Goal: Information Seeking & Learning: Learn about a topic

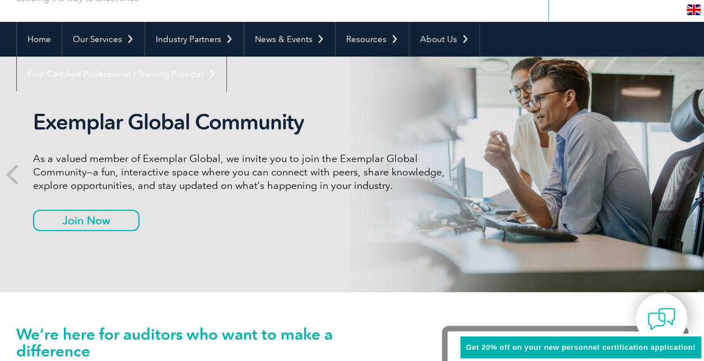
scroll to position [112, 0]
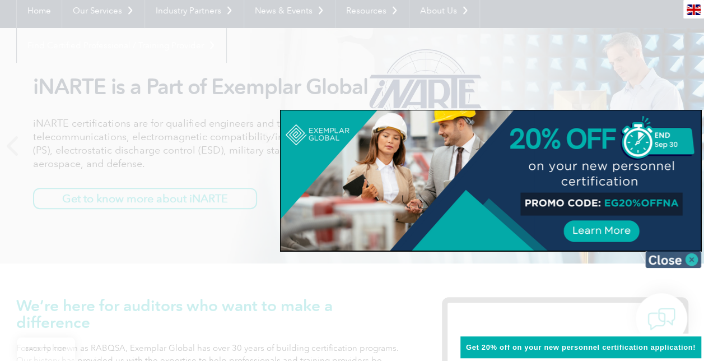
click at [685, 259] on img at bounding box center [673, 259] width 56 height 17
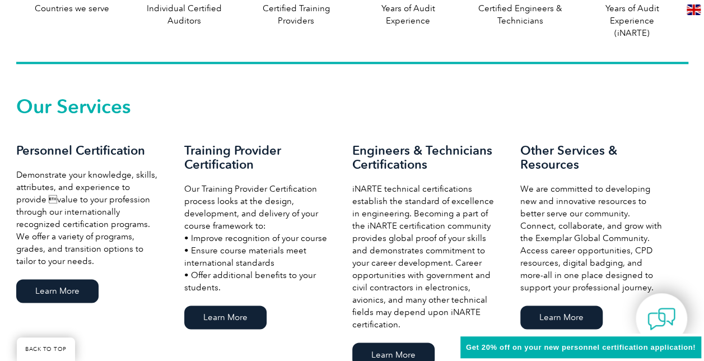
scroll to position [728, 0]
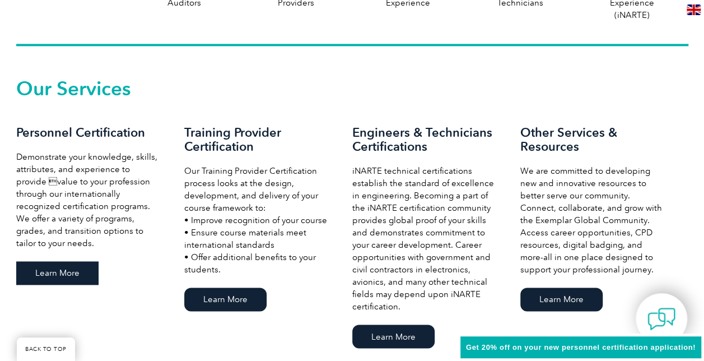
click at [50, 269] on link "Learn More" at bounding box center [57, 273] width 82 height 24
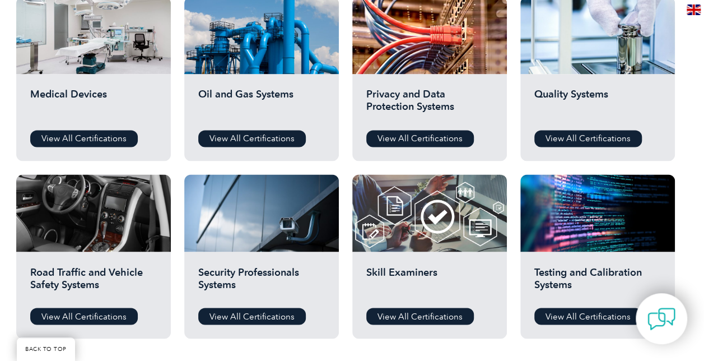
scroll to position [784, 0]
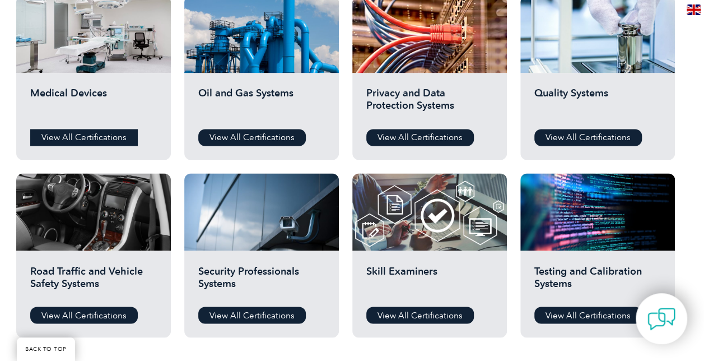
click at [68, 129] on link "View All Certifications" at bounding box center [84, 137] width 108 height 17
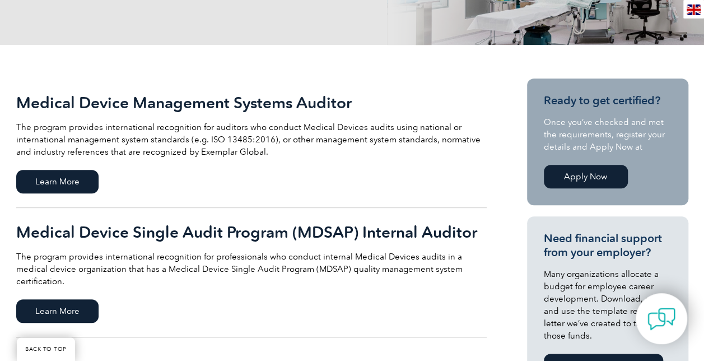
scroll to position [224, 0]
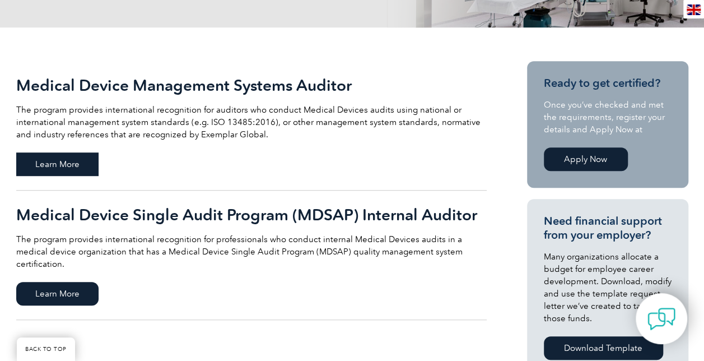
click at [50, 162] on span "Learn More" at bounding box center [57, 164] width 82 height 24
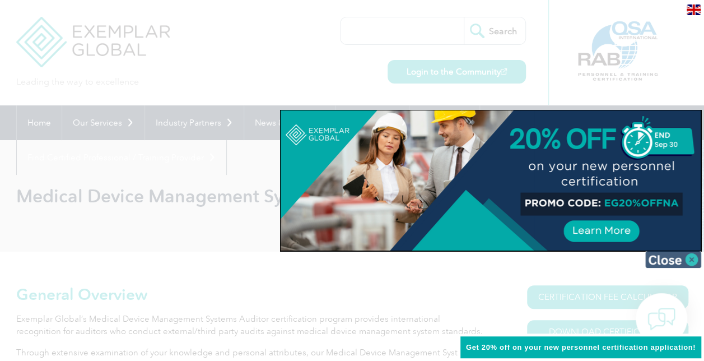
click at [674, 262] on img at bounding box center [673, 259] width 56 height 17
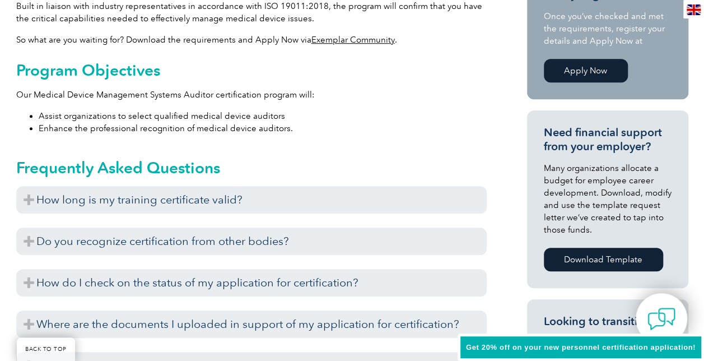
scroll to position [448, 0]
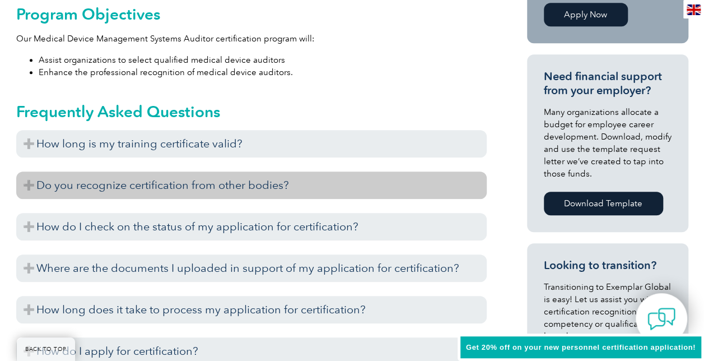
click at [26, 183] on h3 "Do you recognize certification from other bodies?" at bounding box center [251, 184] width 470 height 27
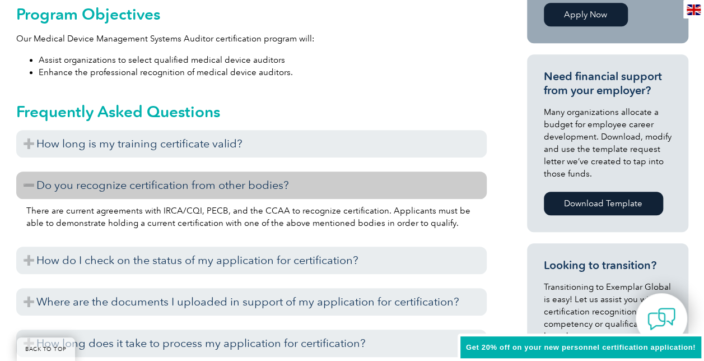
click at [26, 183] on h3 "Do you recognize certification from other bodies?" at bounding box center [251, 184] width 470 height 27
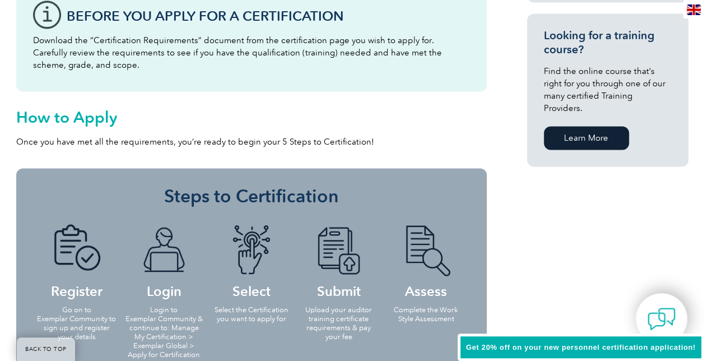
scroll to position [896, 0]
